Goal: Find specific page/section

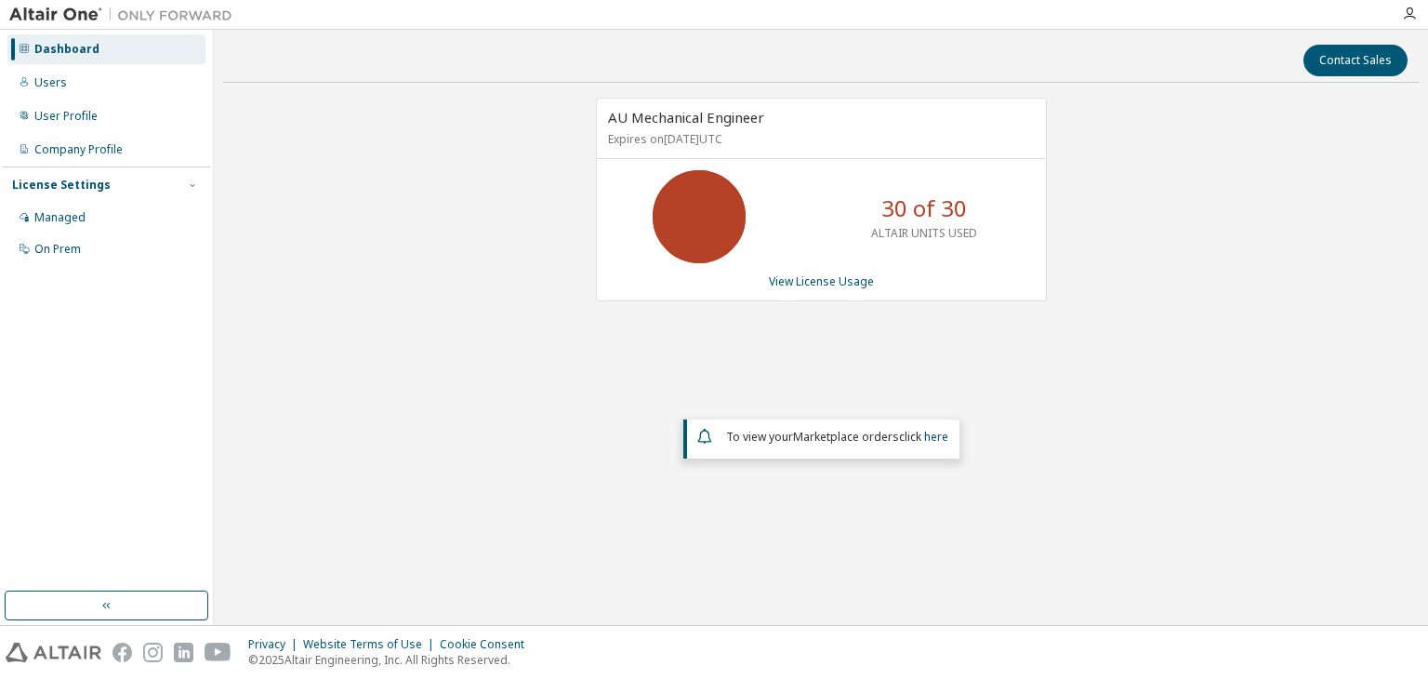
click at [93, 64] on div "Dashboard Users User Profile Company Profile License Settings Managed On Prem" at bounding box center [106, 149] width 207 height 233
click at [93, 79] on div "Users" at bounding box center [106, 83] width 198 height 30
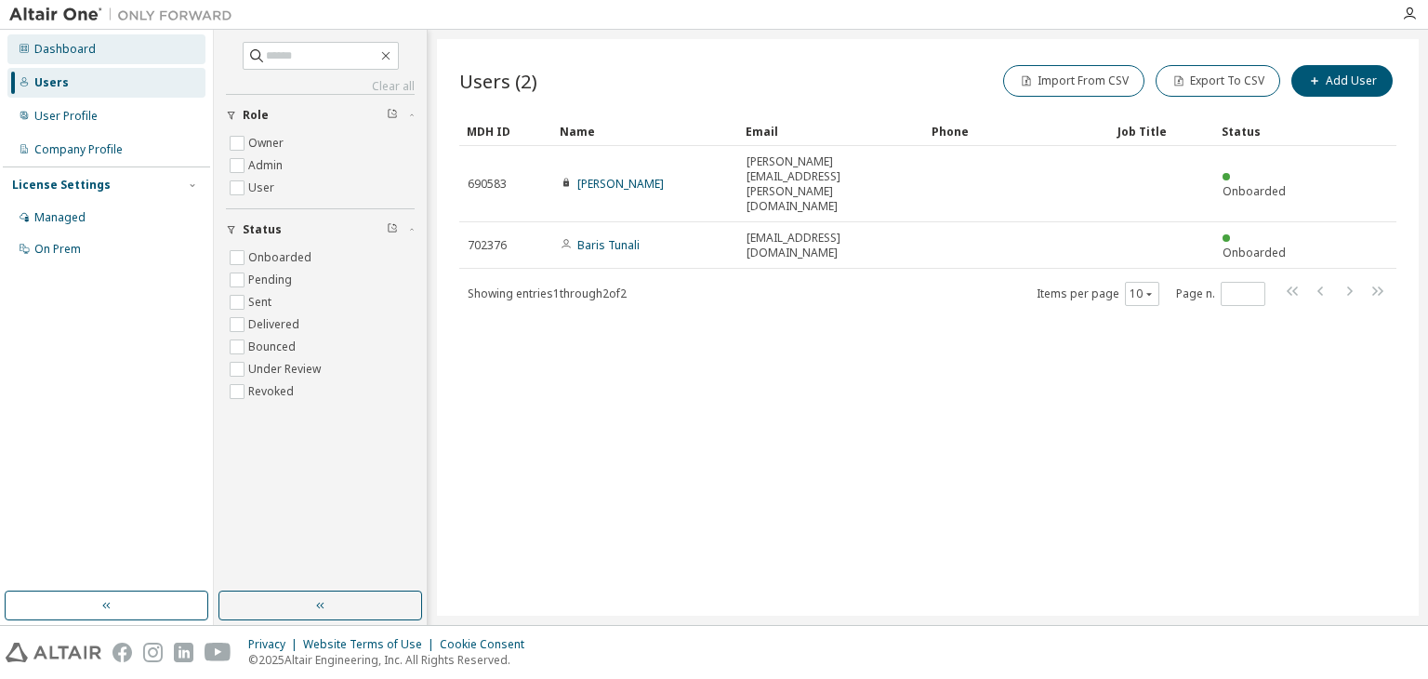
click at [86, 44] on div "Dashboard" at bounding box center [64, 49] width 61 height 15
